Goal: Task Accomplishment & Management: Use online tool/utility

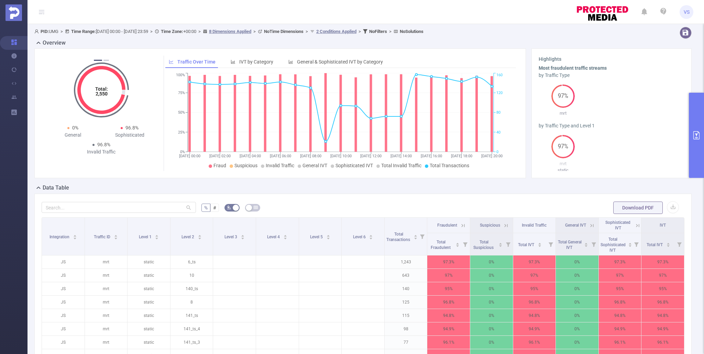
click at [695, 157] on button "primary" at bounding box center [696, 135] width 15 height 85
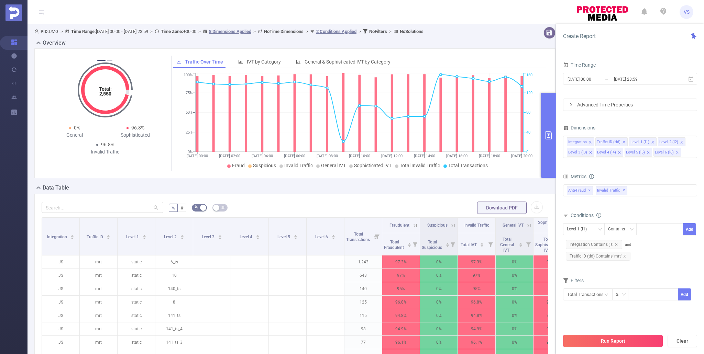
click at [606, 339] on button "Run Report" at bounding box center [613, 341] width 100 height 12
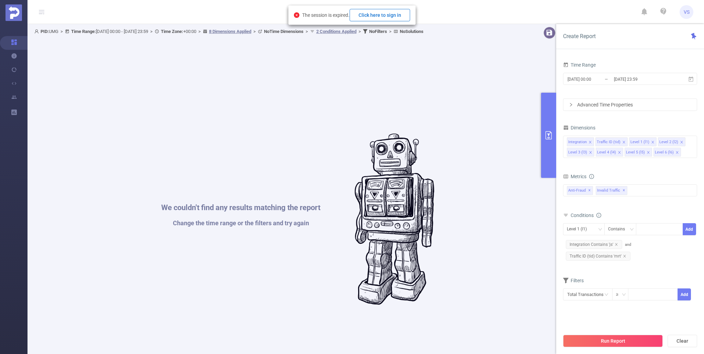
click at [389, 18] on button "Click here to sign in" at bounding box center [380, 15] width 60 height 12
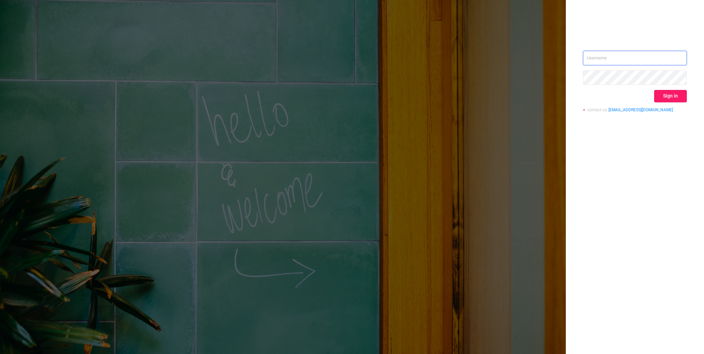
type input "[EMAIL_ADDRESS][DOMAIN_NAME]"
click at [672, 100] on button "Sign in" at bounding box center [670, 96] width 33 height 12
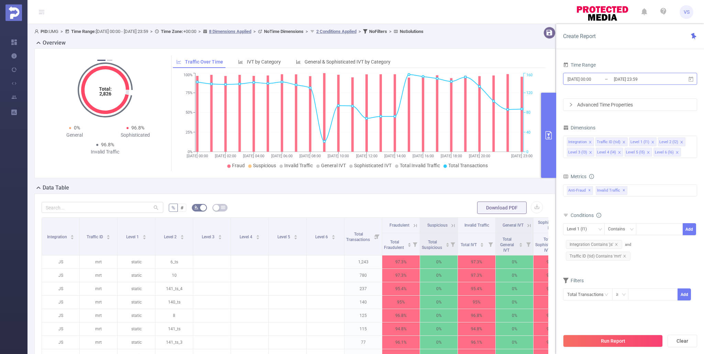
click at [601, 79] on input "[DATE] 00:00" at bounding box center [595, 79] width 56 height 9
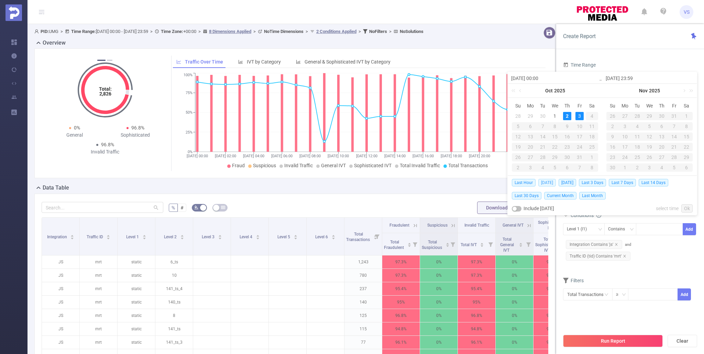
click at [554, 181] on span "[DATE]" at bounding box center [547, 183] width 18 height 8
type input "[DATE] 00:00"
type input "[DATE] 23:59"
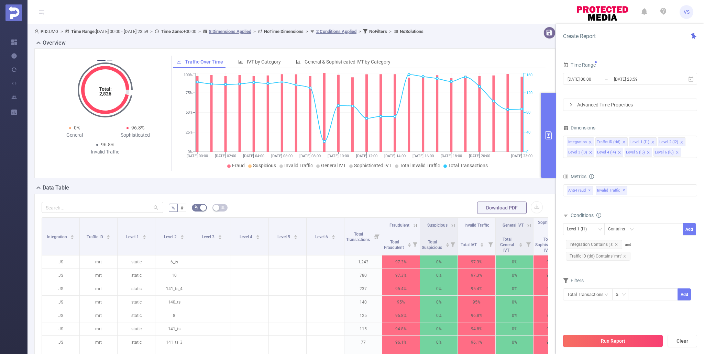
click at [608, 346] on button "Run Report" at bounding box center [613, 341] width 100 height 12
